Goal: Task Accomplishment & Management: Manage account settings

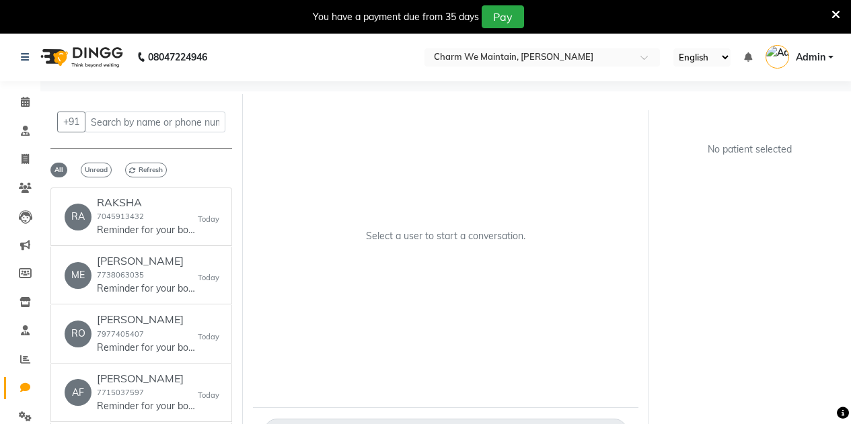
select select "100"
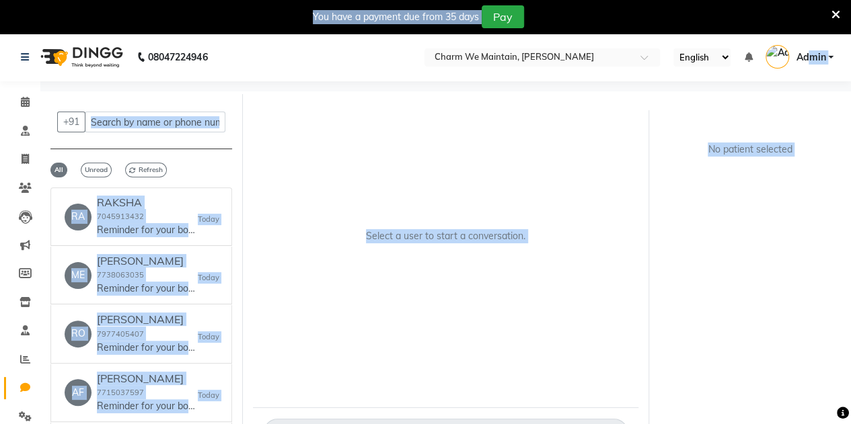
click at [809, 54] on body "08047224946 Select Location × Charm We Maintain, Andheri English ENGLISH Españo…" at bounding box center [425, 245] width 851 height 424
click at [809, 54] on span "Admin" at bounding box center [811, 57] width 30 height 14
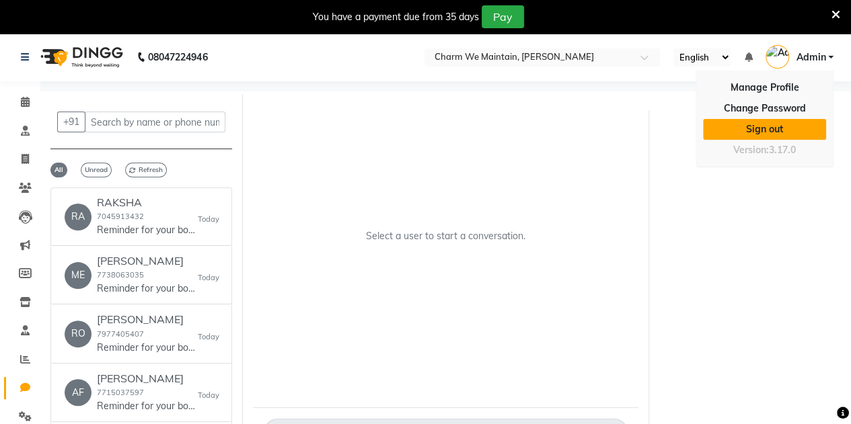
click at [768, 126] on link "Sign out" at bounding box center [764, 129] width 123 height 21
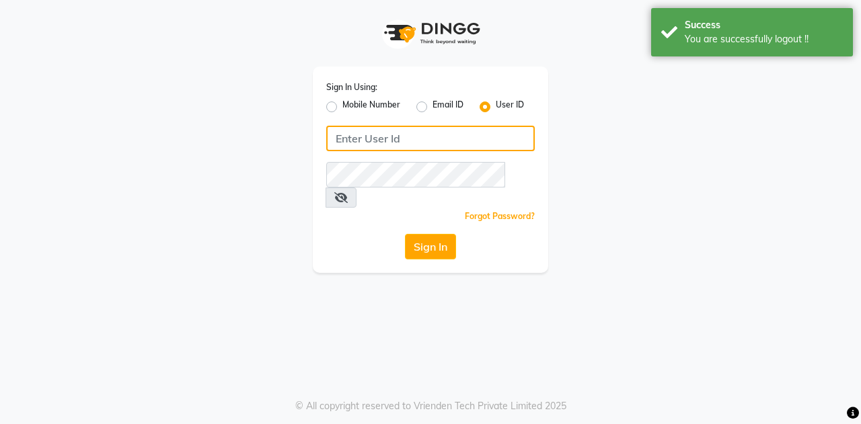
click at [439, 141] on input "Username" at bounding box center [430, 139] width 209 height 26
type input "charm we maintain"
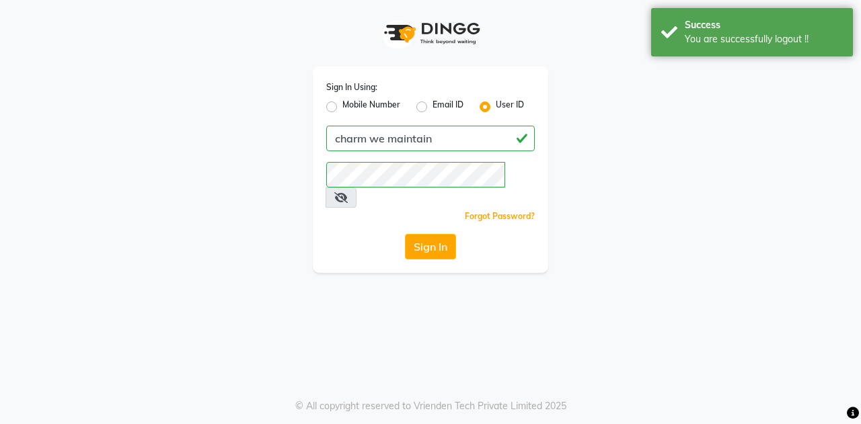
click at [348, 192] on icon at bounding box center [340, 197] width 13 height 11
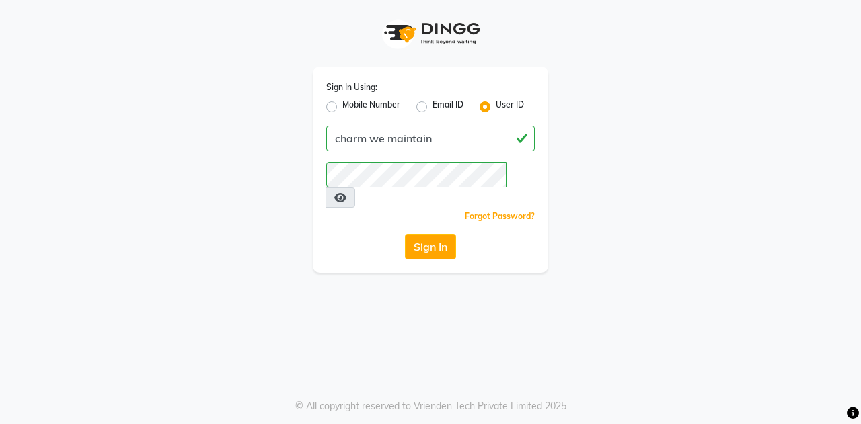
click at [565, 206] on div "Sign In Using: Mobile Number Email ID User ID charm we maintain Remember me For…" at bounding box center [430, 136] width 767 height 273
